Goal: Navigation & Orientation: Understand site structure

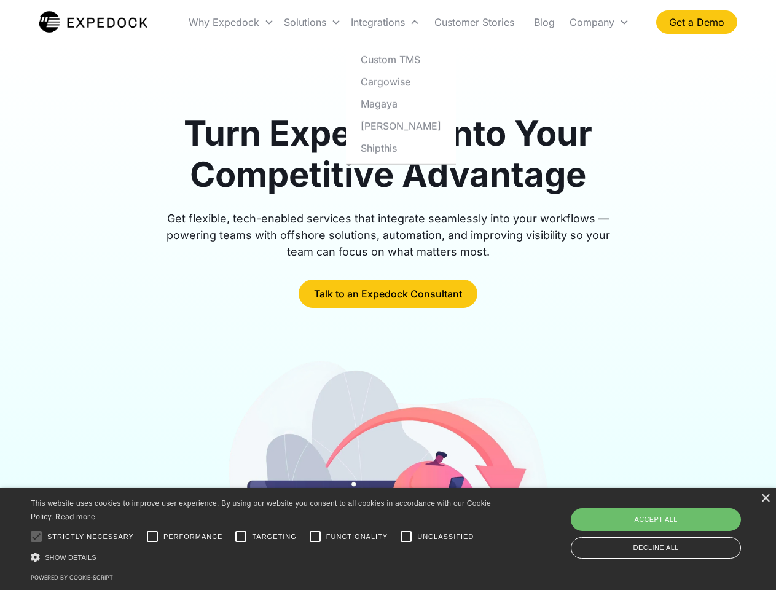
click at [409, 22] on div "Integrations" at bounding box center [385, 22] width 79 height 42
click at [232, 22] on div "Why Expedock" at bounding box center [224, 22] width 71 height 12
click at [312, 22] on div "Solutions" at bounding box center [305, 22] width 42 height 12
click at [385, 22] on div "Integrations" at bounding box center [378, 22] width 54 height 12
click at [599, 22] on div "Company" at bounding box center [592, 22] width 45 height 12
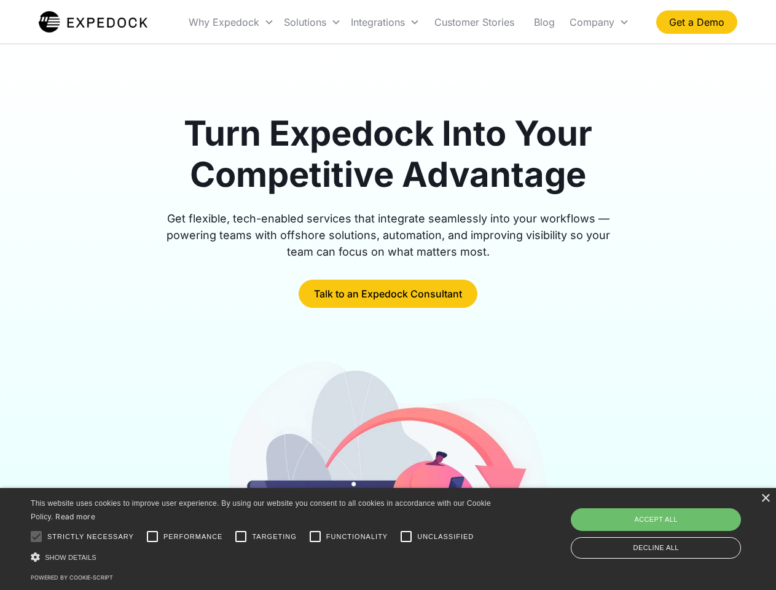
click at [36, 536] on div at bounding box center [36, 536] width 25 height 25
click at [152, 536] on input "Performance" at bounding box center [152, 536] width 25 height 25
checkbox input "true"
click at [241, 536] on input "Targeting" at bounding box center [241, 536] width 25 height 25
checkbox input "true"
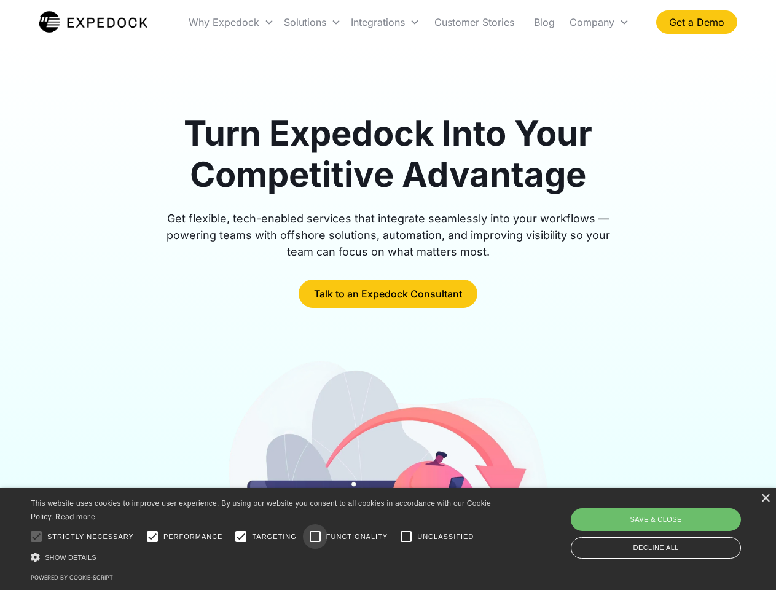
click at [315, 536] on input "Functionality" at bounding box center [315, 536] width 25 height 25
checkbox input "true"
click at [406, 536] on input "Unclassified" at bounding box center [406, 536] width 25 height 25
checkbox input "true"
